Goal: Contribute content: Add original content to the website for others to see

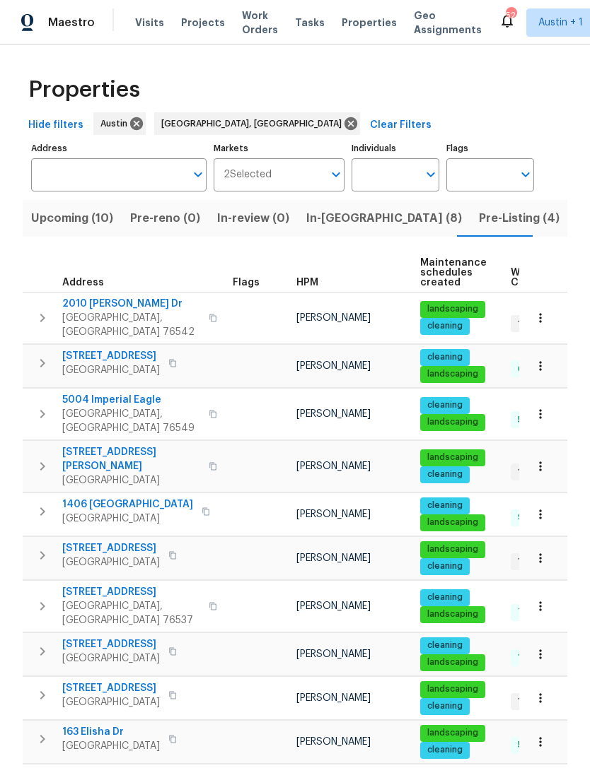
click at [87, 542] on span "[STREET_ADDRESS]" at bounding box center [111, 549] width 98 height 14
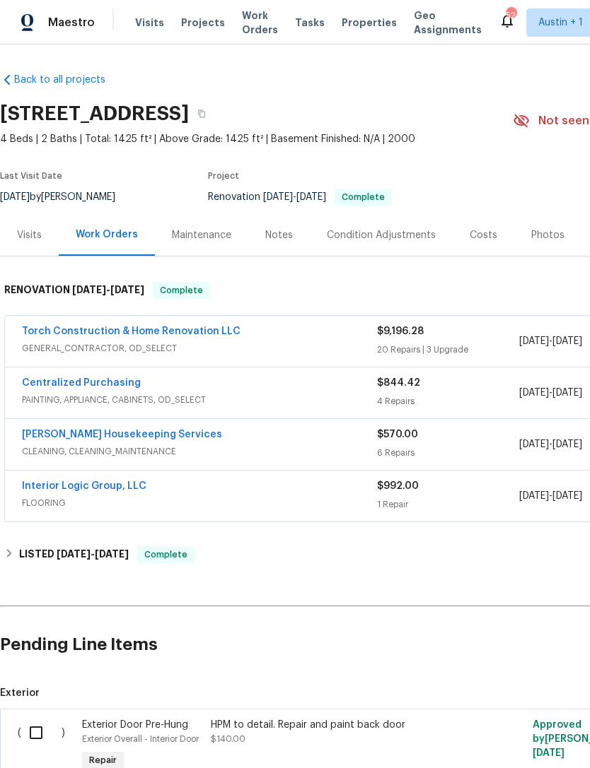
click at [358, 21] on span "Properties" at bounding box center [368, 23] width 55 height 14
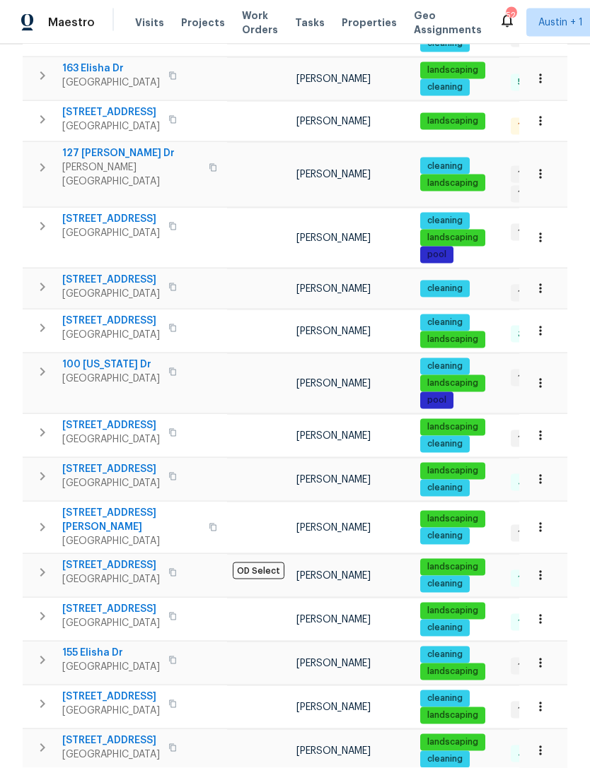
scroll to position [45, 0]
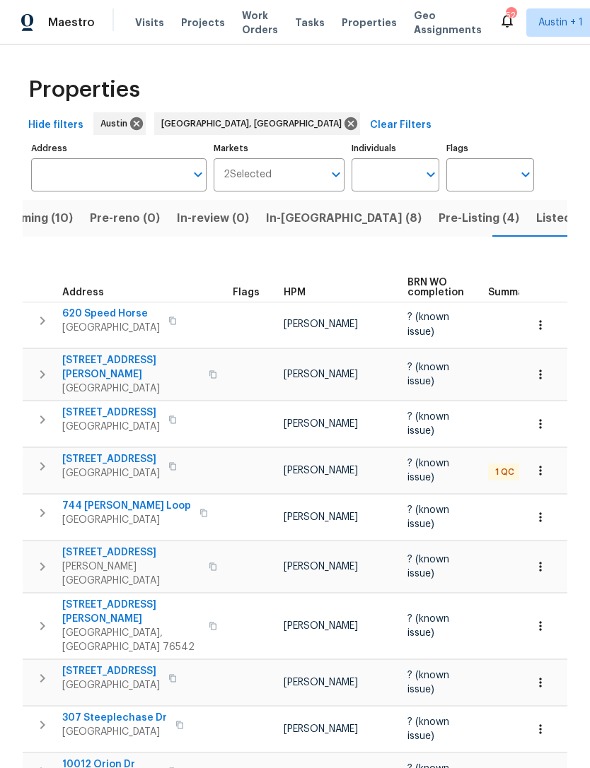
scroll to position [-1, 0]
click at [536, 219] on span "Listed (50)" at bounding box center [567, 219] width 62 height 20
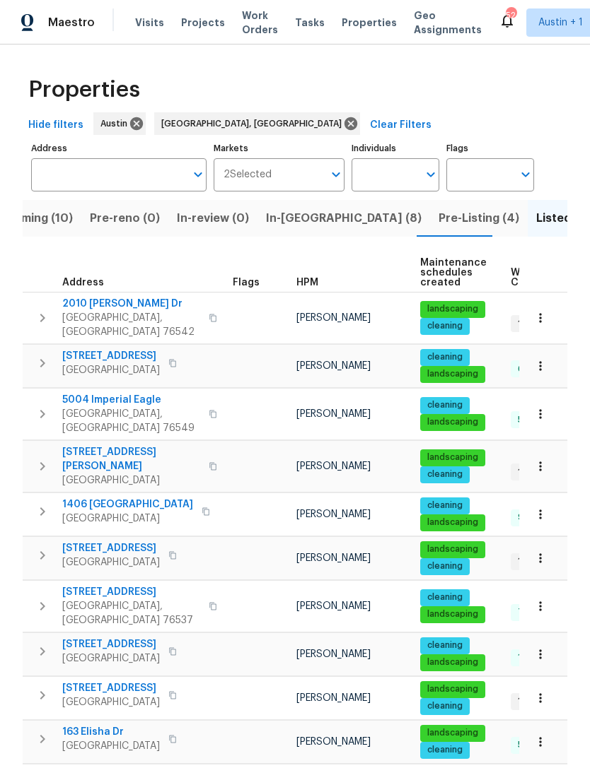
click at [438, 223] on span "Pre-Listing (4)" at bounding box center [478, 219] width 81 height 20
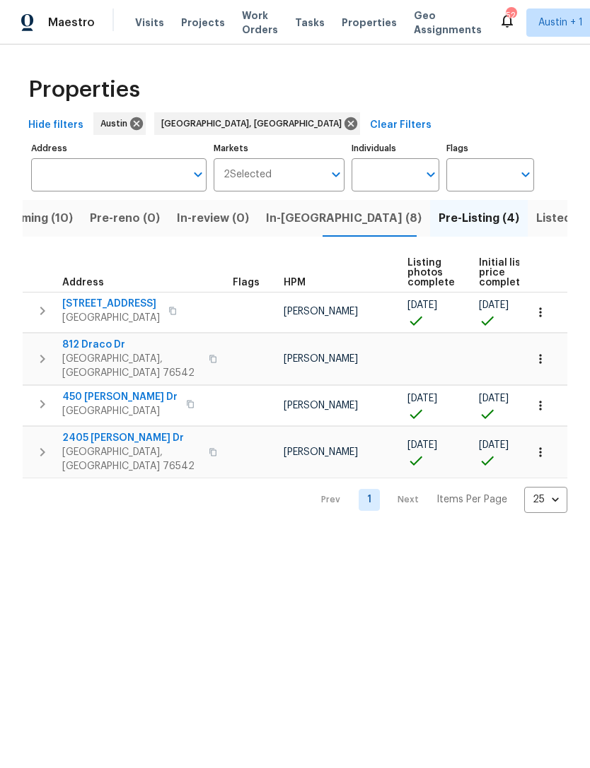
click at [102, 445] on span "Killeen, TX 76542" at bounding box center [131, 459] width 138 height 28
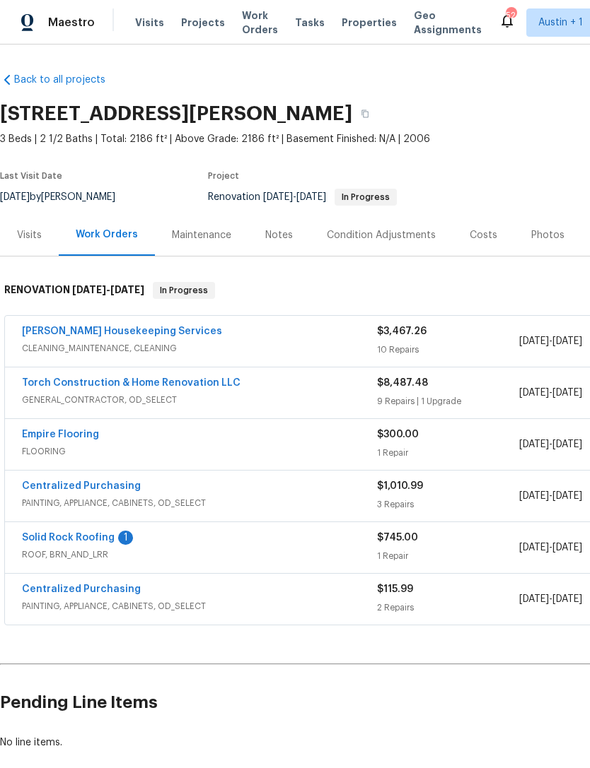
click at [209, 397] on span "GENERAL_CONTRACTOR, OD_SELECT" at bounding box center [199, 400] width 355 height 14
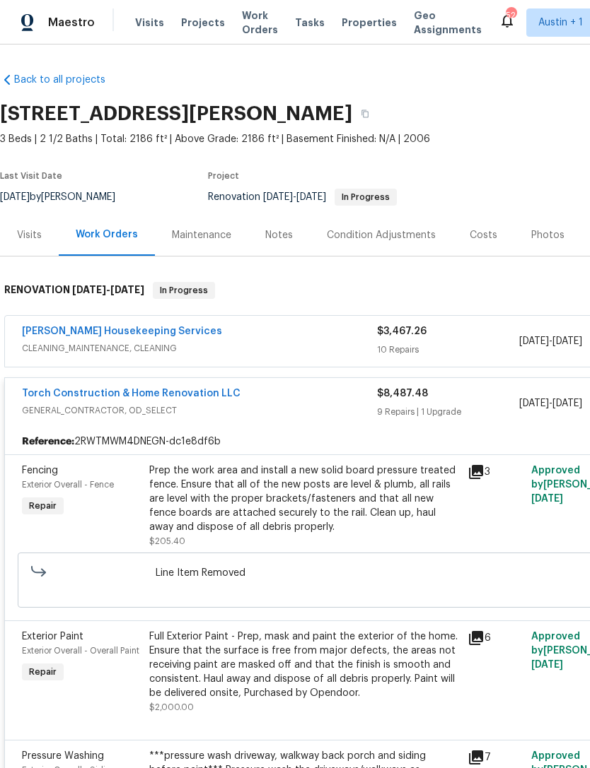
click at [209, 397] on link "Torch Construction & Home Renovation LLC" at bounding box center [131, 394] width 218 height 10
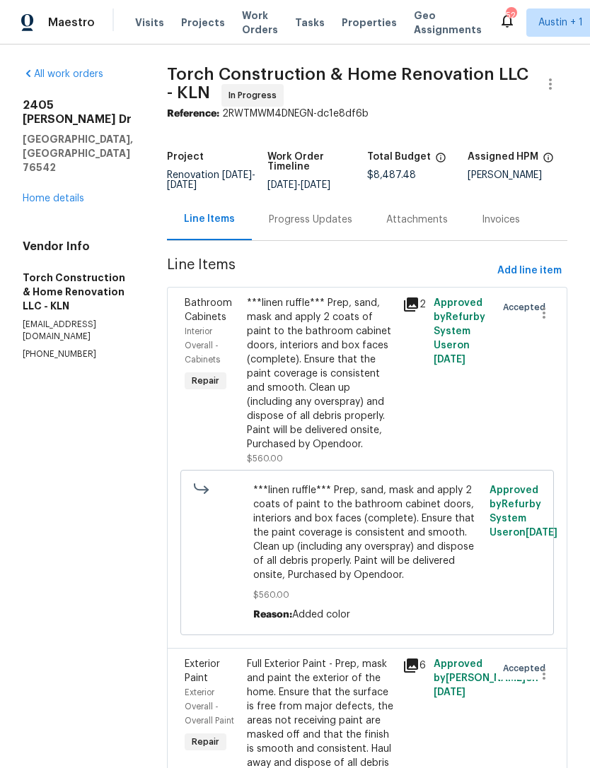
click at [47, 194] on link "Home details" at bounding box center [54, 199] width 62 height 10
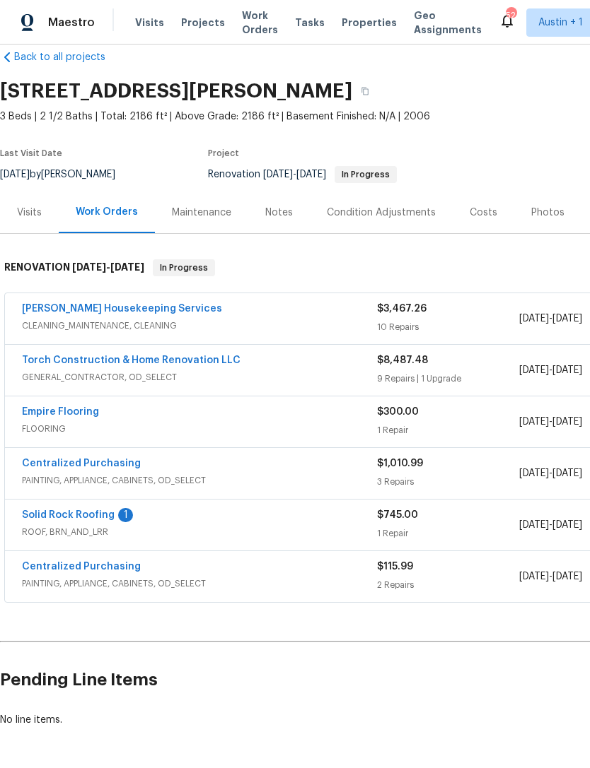
scroll to position [23, 0]
click at [75, 358] on link "Torch Construction & Home Renovation LLC" at bounding box center [131, 361] width 218 height 10
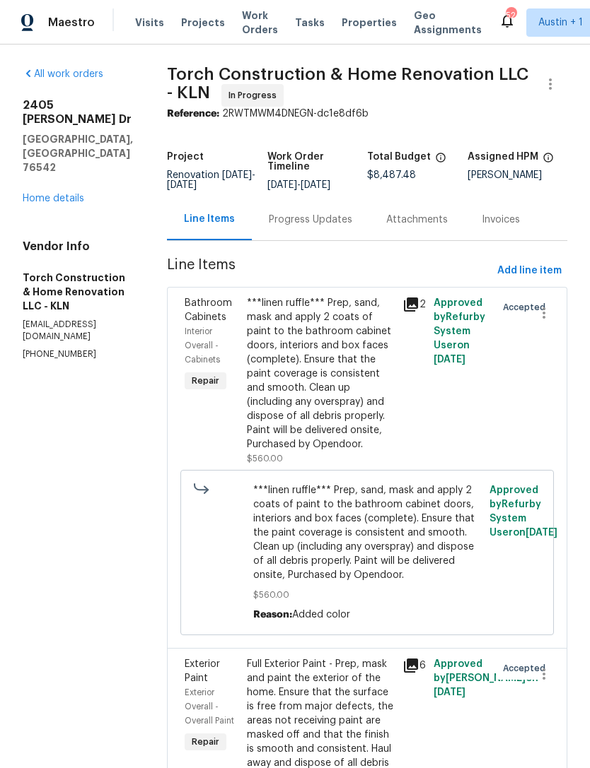
click at [39, 194] on link "Home details" at bounding box center [54, 199] width 62 height 10
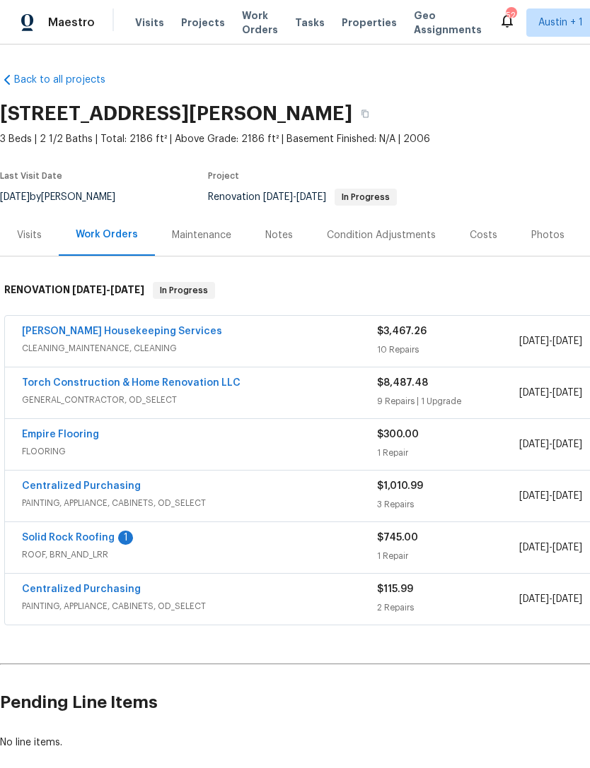
click at [356, 21] on span "Properties" at bounding box center [368, 23] width 55 height 14
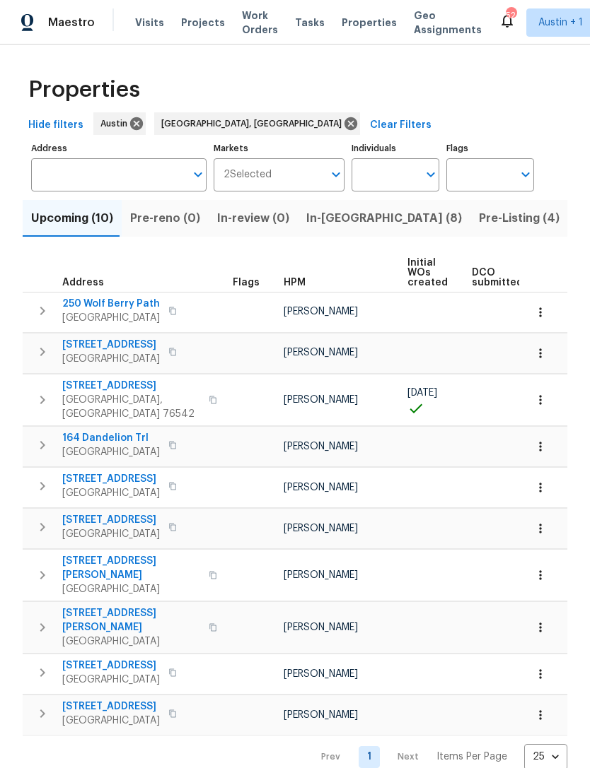
click at [328, 225] on span "In-[GEOGRAPHIC_DATA] (8)" at bounding box center [384, 219] width 156 height 20
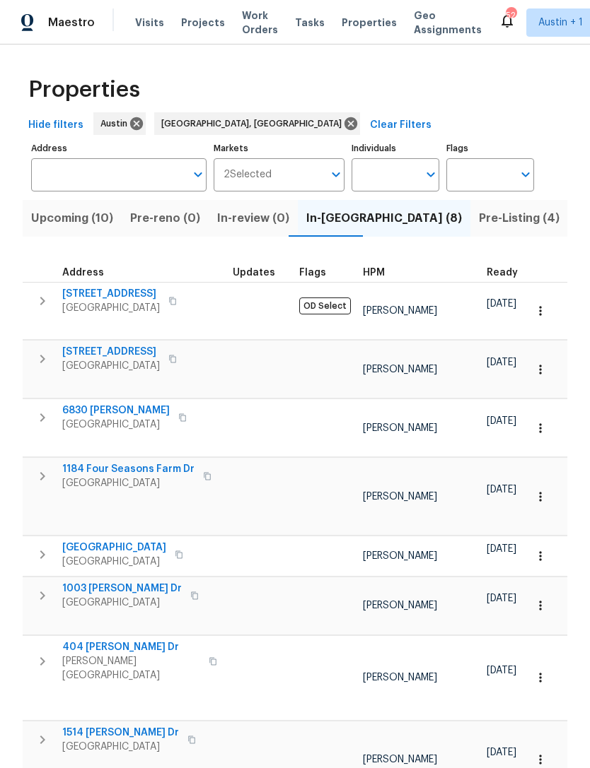
click at [81, 641] on span "404 Stewart Dr" at bounding box center [131, 648] width 138 height 14
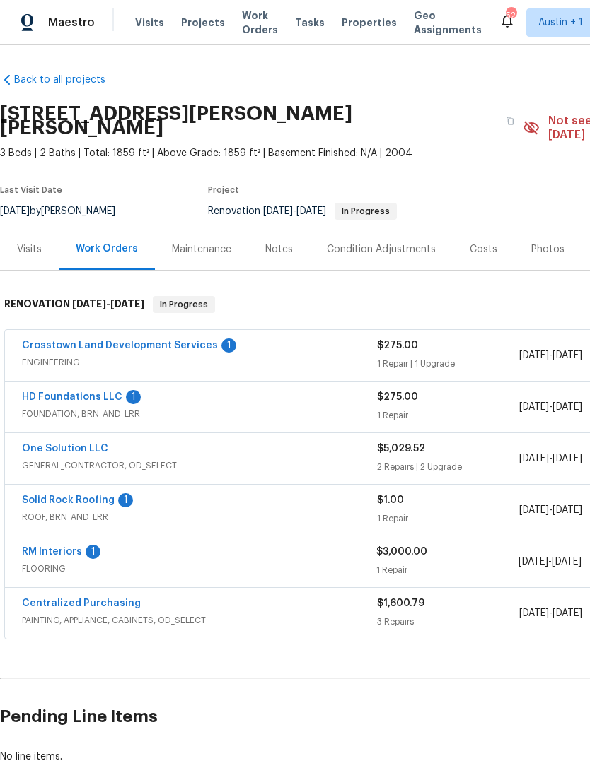
click at [279, 242] on div "Notes" at bounding box center [279, 249] width 28 height 14
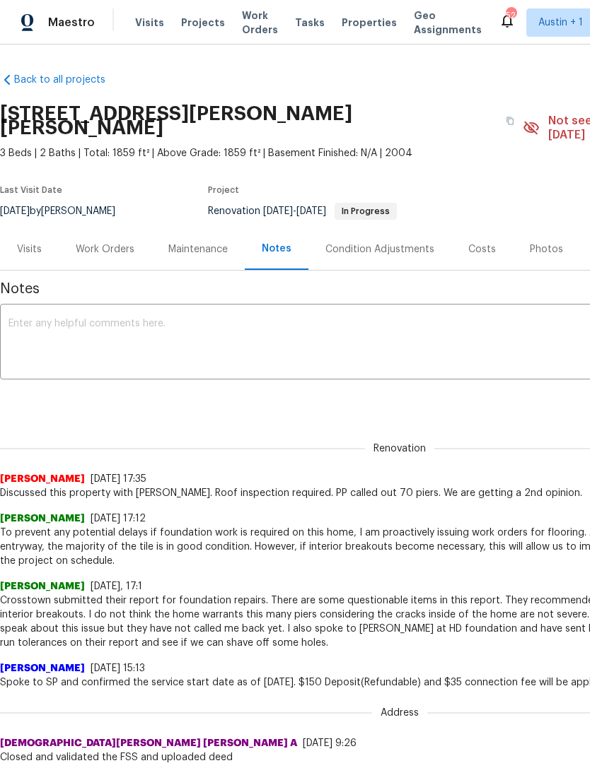
click at [481, 335] on textarea at bounding box center [399, 343] width 782 height 49
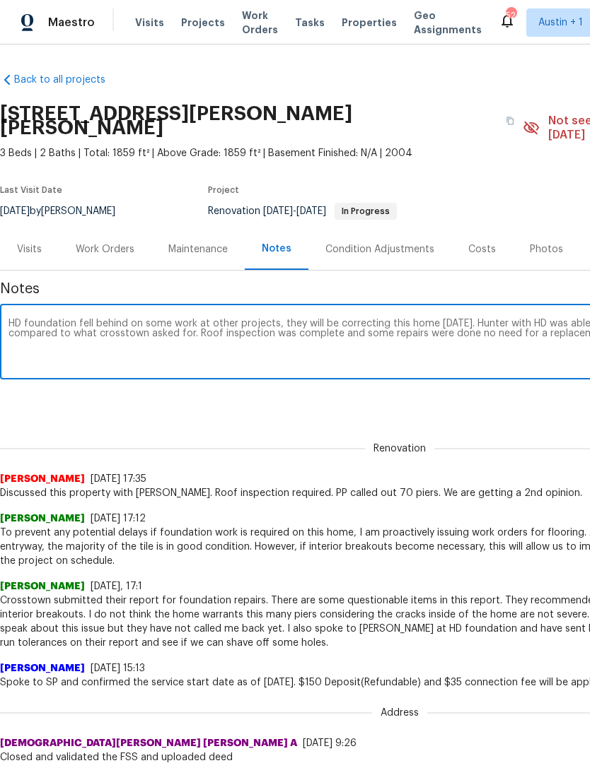
scroll to position [0, 209]
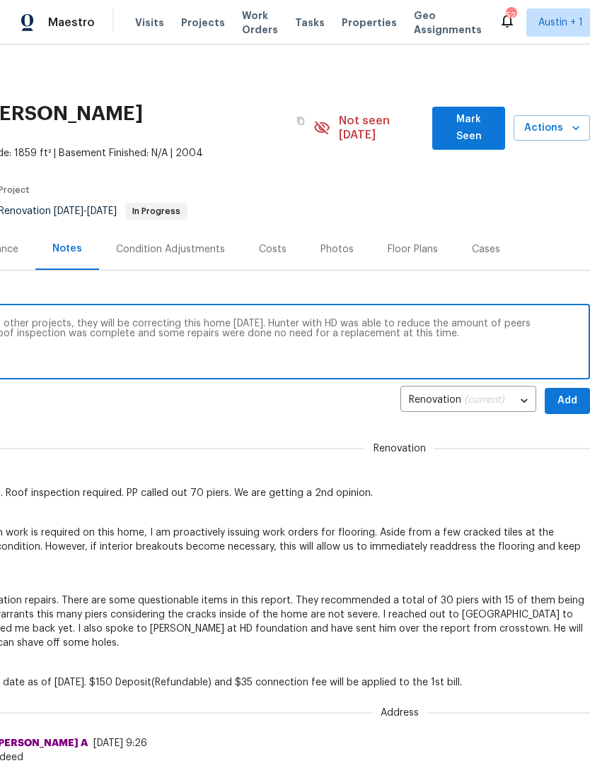
type textarea "HD foundation fell behind on some work at other projects, they will be correcti…"
click at [462, 426] on div "Renovation [PERSON_NAME] [DATE] 17:35 Discussed this property with [PERSON_NAME…" at bounding box center [190, 463] width 799 height 75
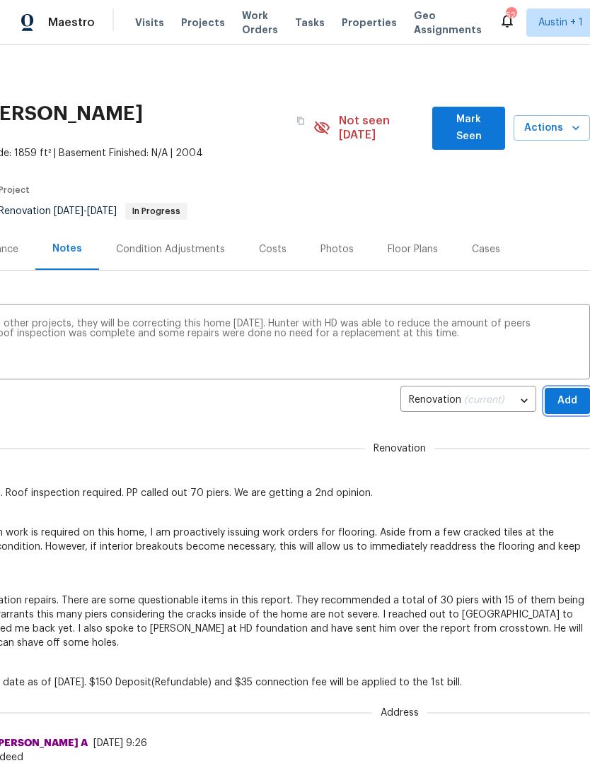
click at [568, 392] on span "Add" at bounding box center [567, 401] width 23 height 18
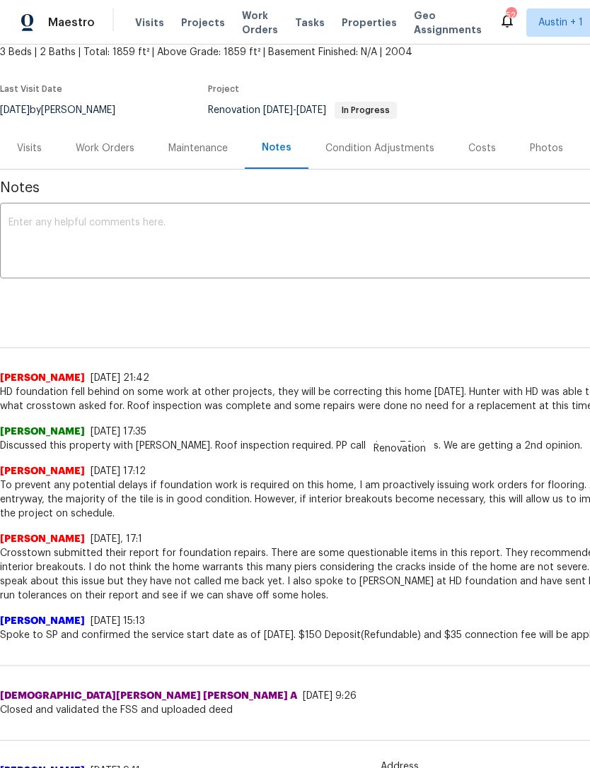
scroll to position [100, 0]
